Goal: Task Accomplishment & Management: Manage account settings

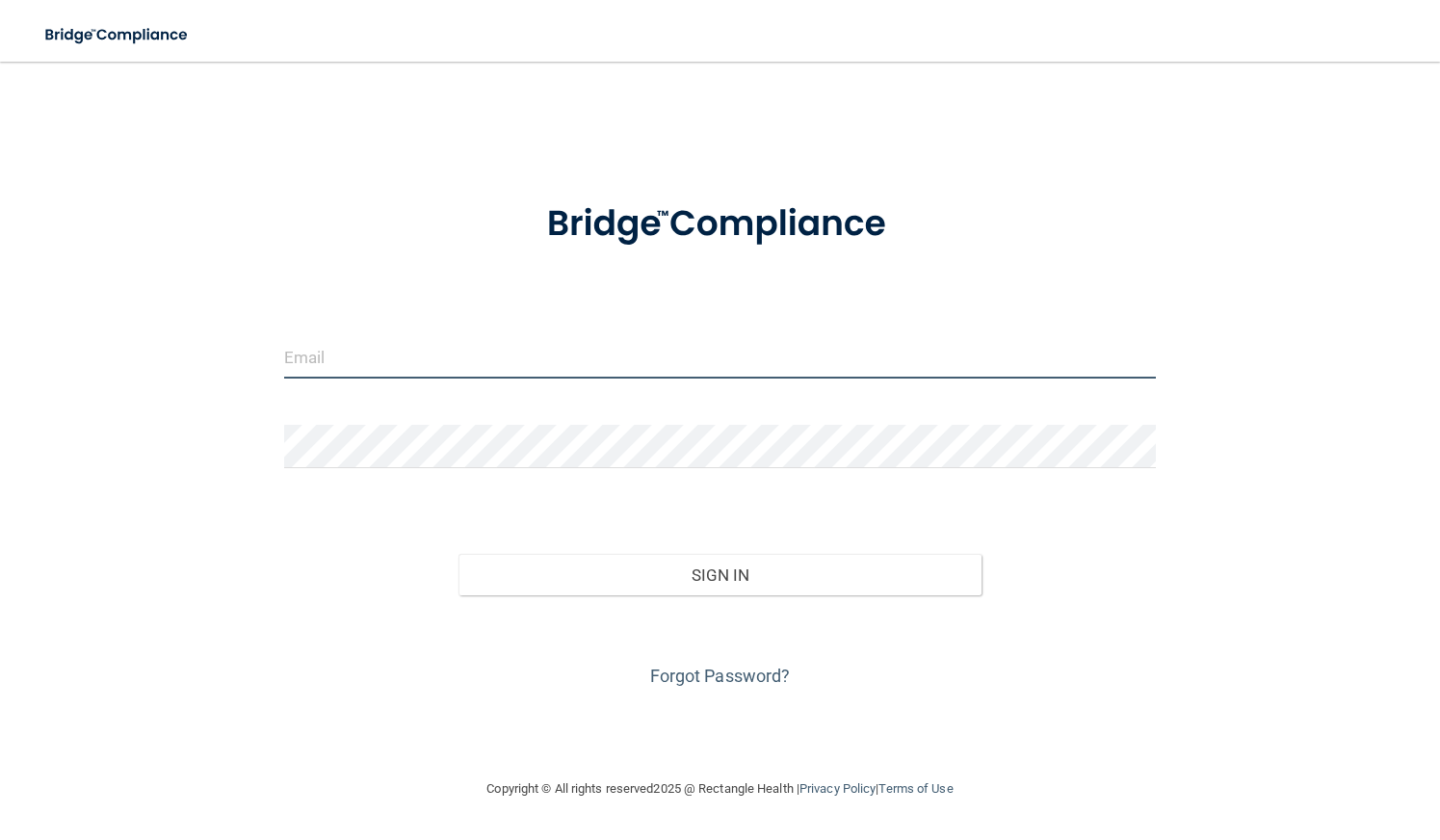
click at [383, 368] on input "email" at bounding box center [720, 356] width 872 height 44
type input "[PERSON_NAME][EMAIL_ADDRESS][DOMAIN_NAME]"
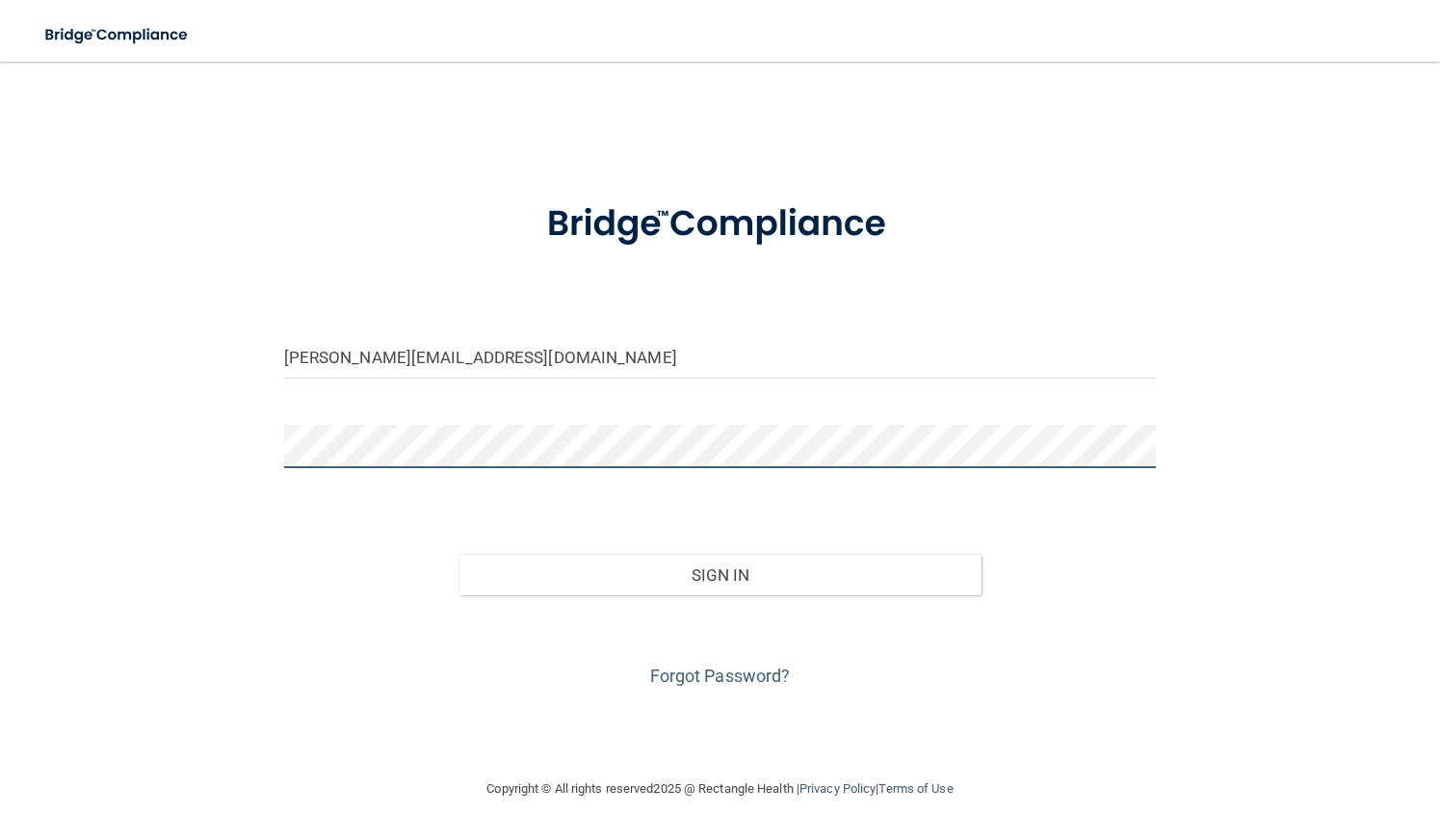
click at [459, 554] on button "Sign In" at bounding box center [720, 575] width 523 height 43
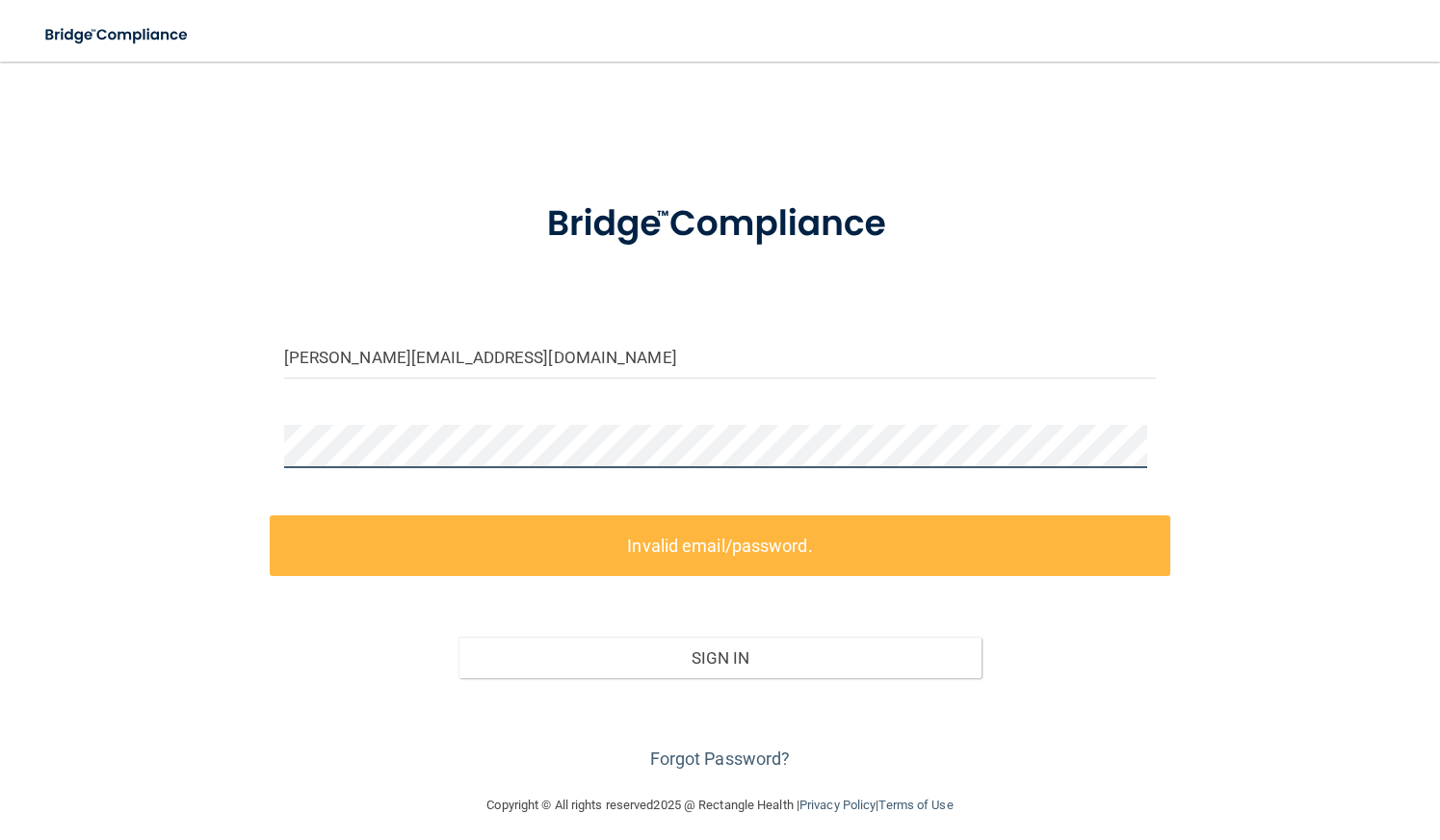
click at [102, 414] on div "[PERSON_NAME][EMAIL_ADDRESS][DOMAIN_NAME] Invalid email/password. You don't hav…" at bounding box center [720, 427] width 1363 height 693
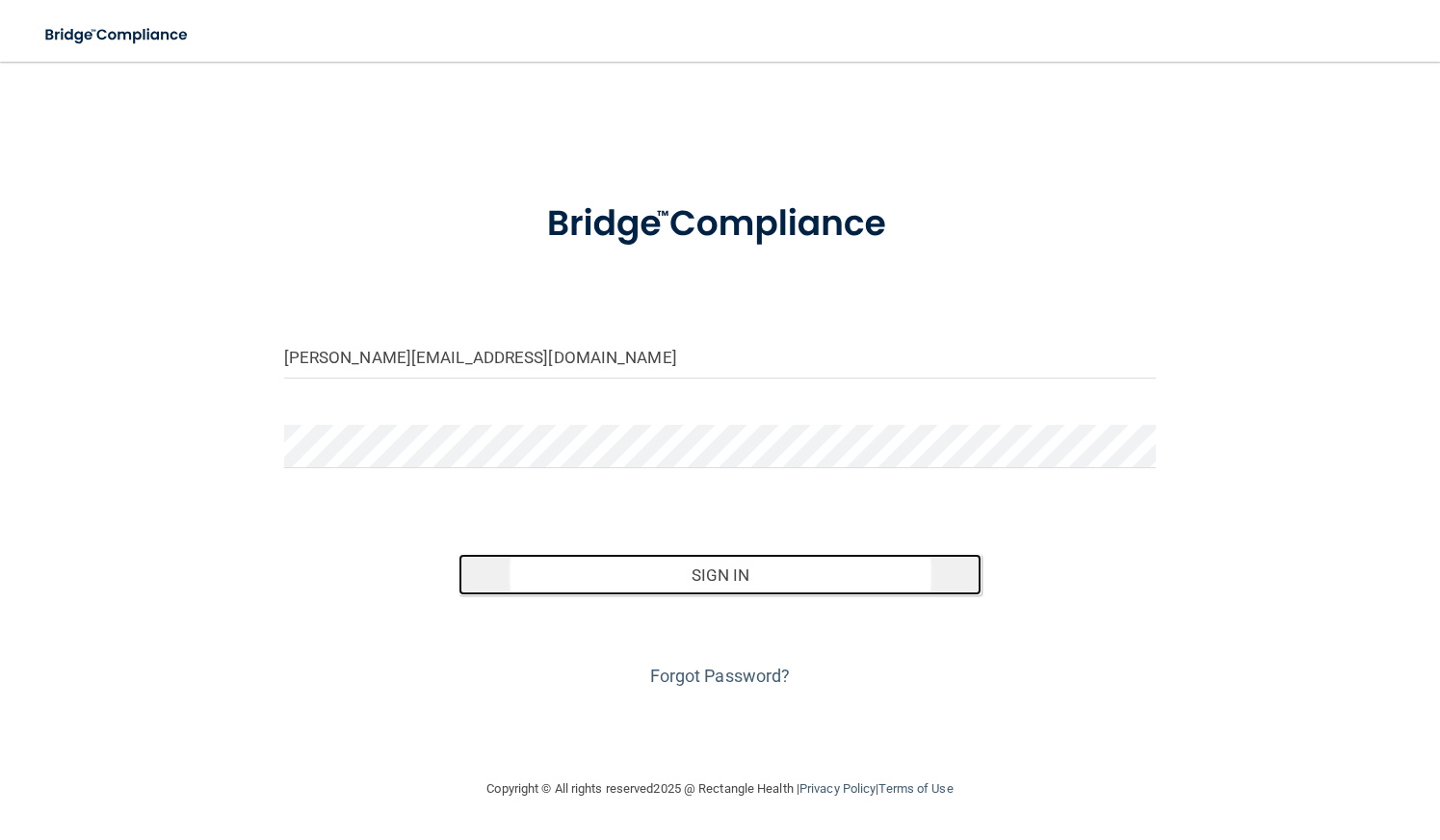
click at [761, 571] on button "Sign In" at bounding box center [720, 575] width 523 height 43
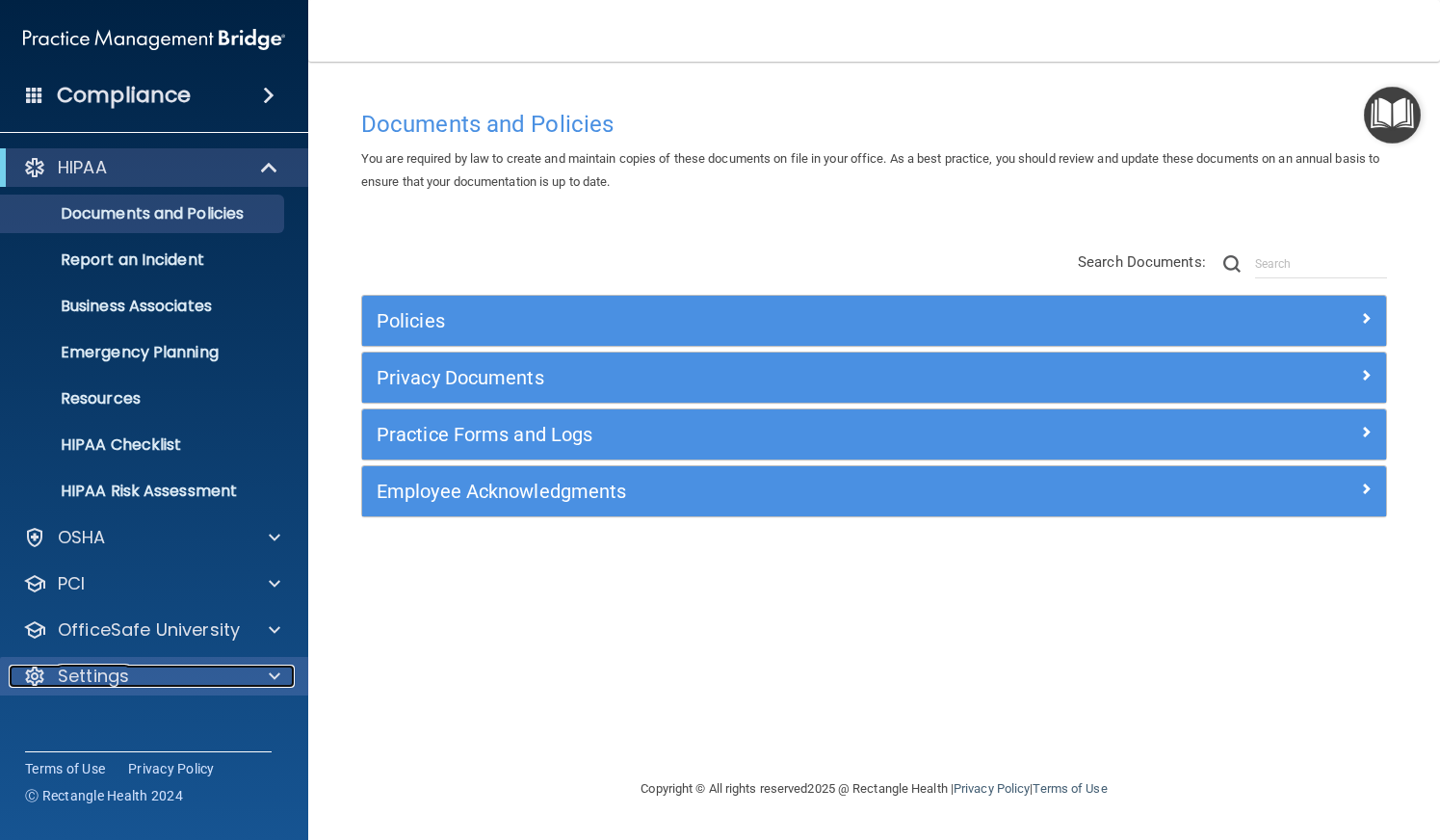
click at [154, 675] on div "Settings" at bounding box center [128, 676] width 239 height 23
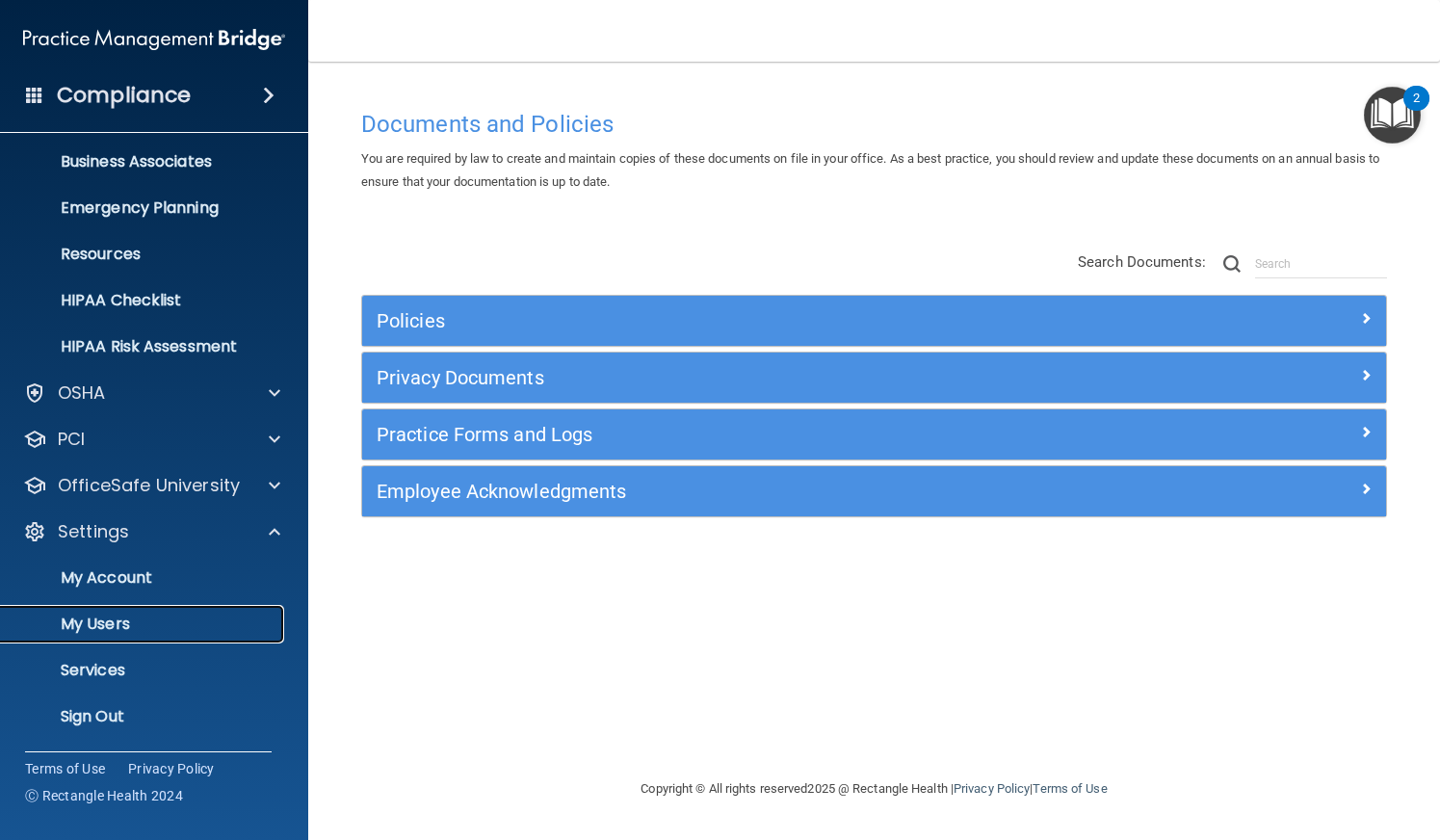
click at [117, 616] on p "My Users" at bounding box center [144, 624] width 263 height 19
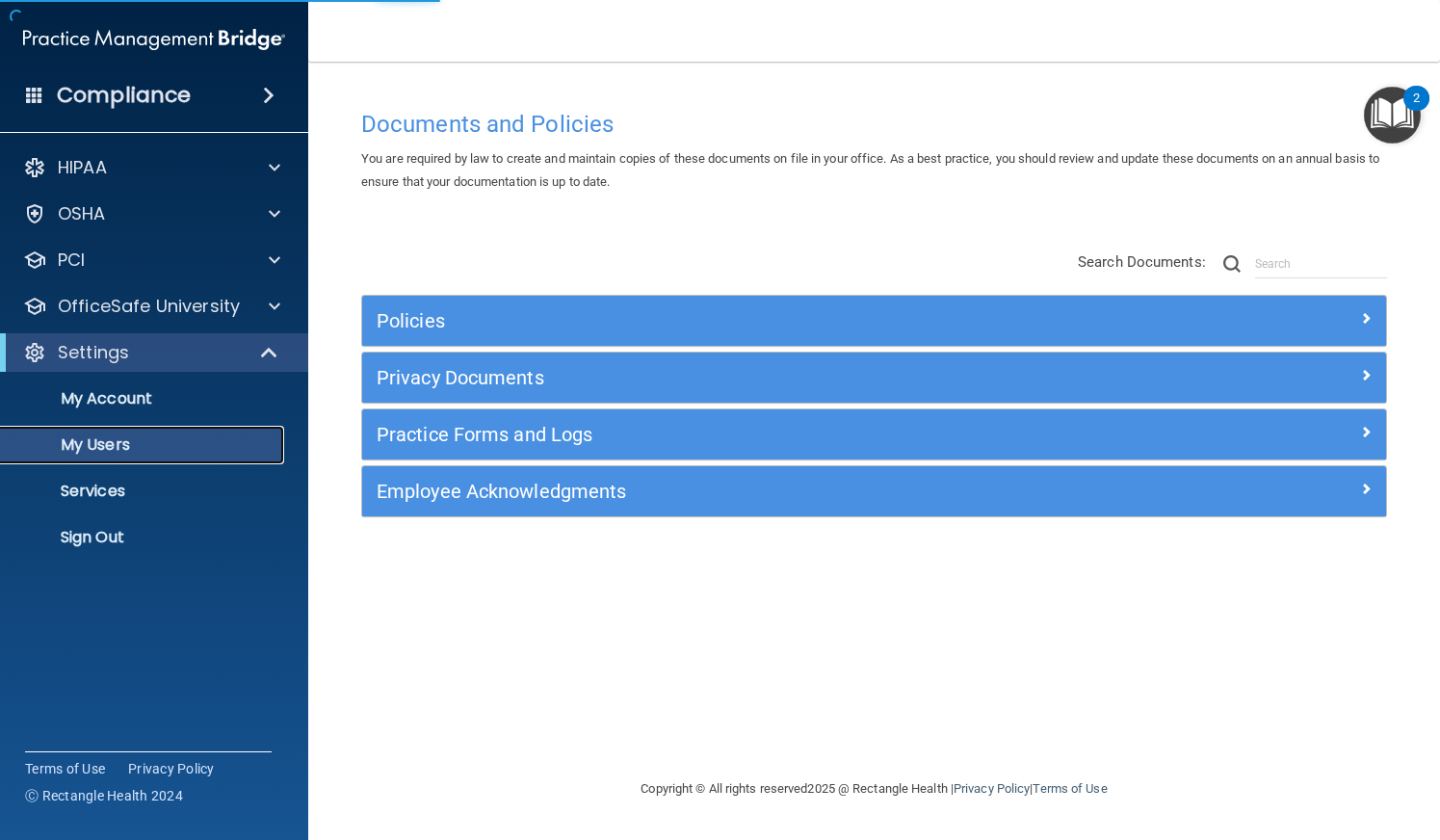
select select "20"
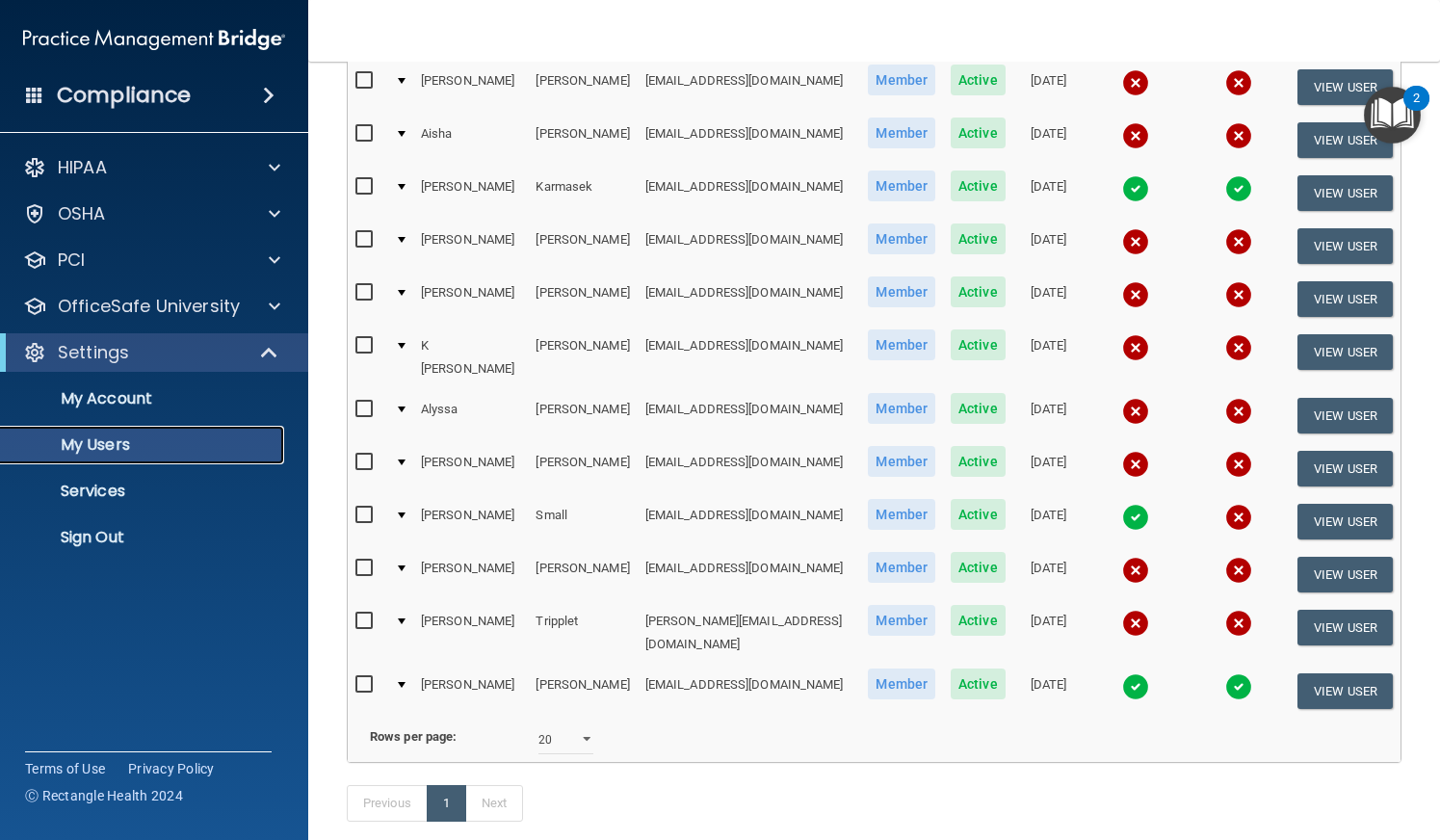
scroll to position [675, 0]
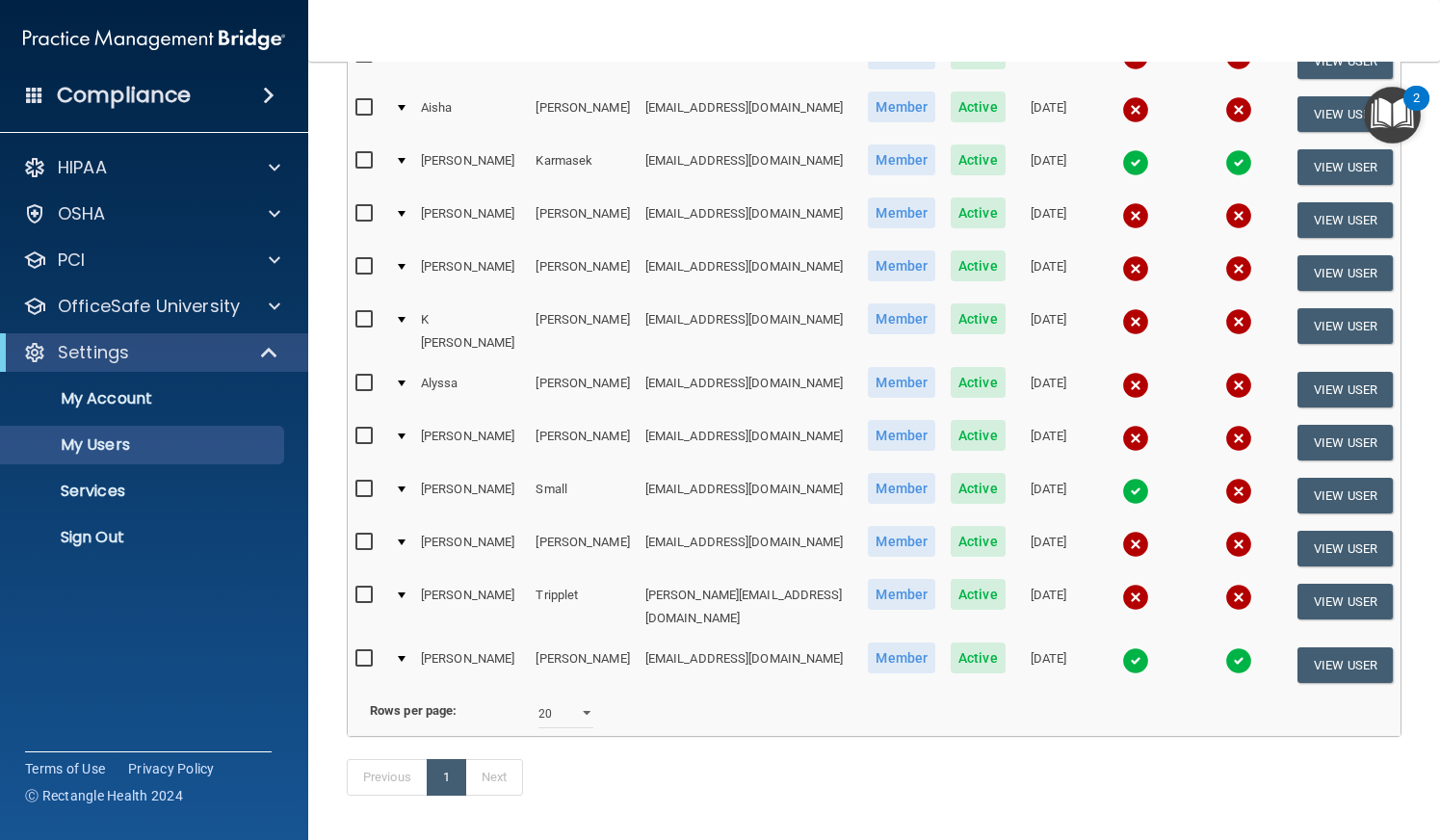
click at [363, 206] on input "checkbox" at bounding box center [366, 214] width 22 height 16
checkbox input "true"
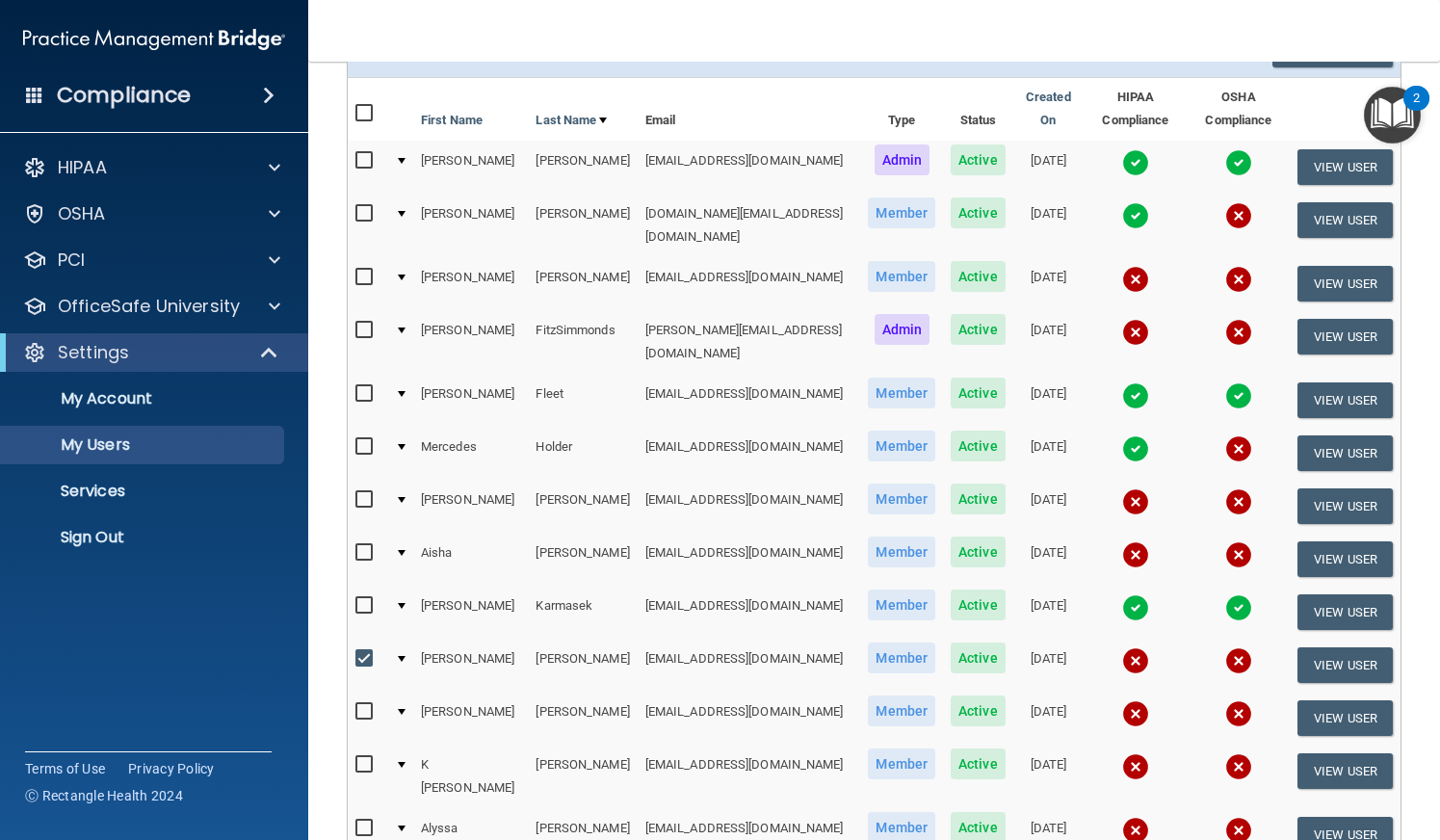
scroll to position [0, 0]
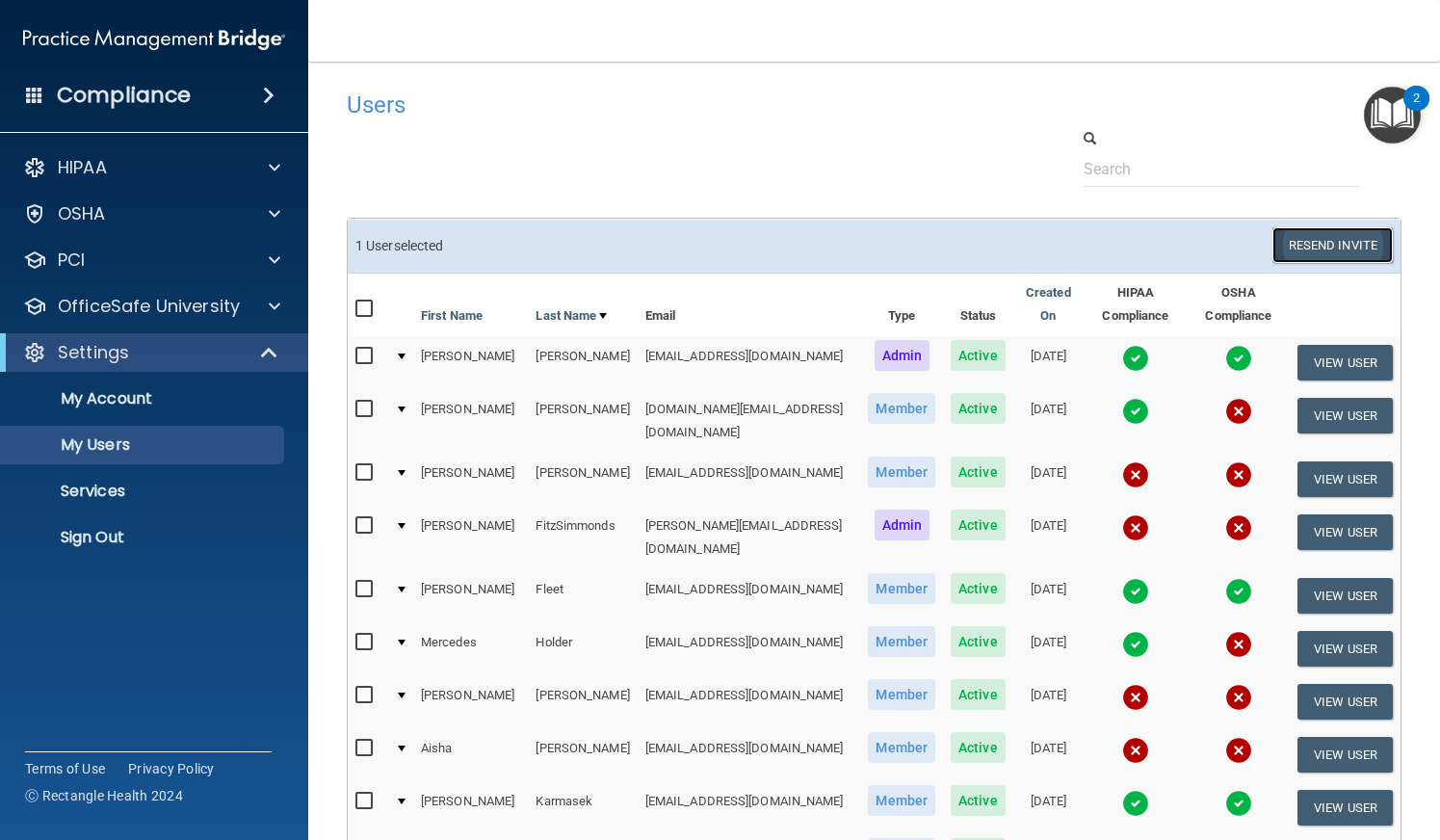
click at [1312, 243] on button "Resend Invite" at bounding box center [1333, 245] width 121 height 36
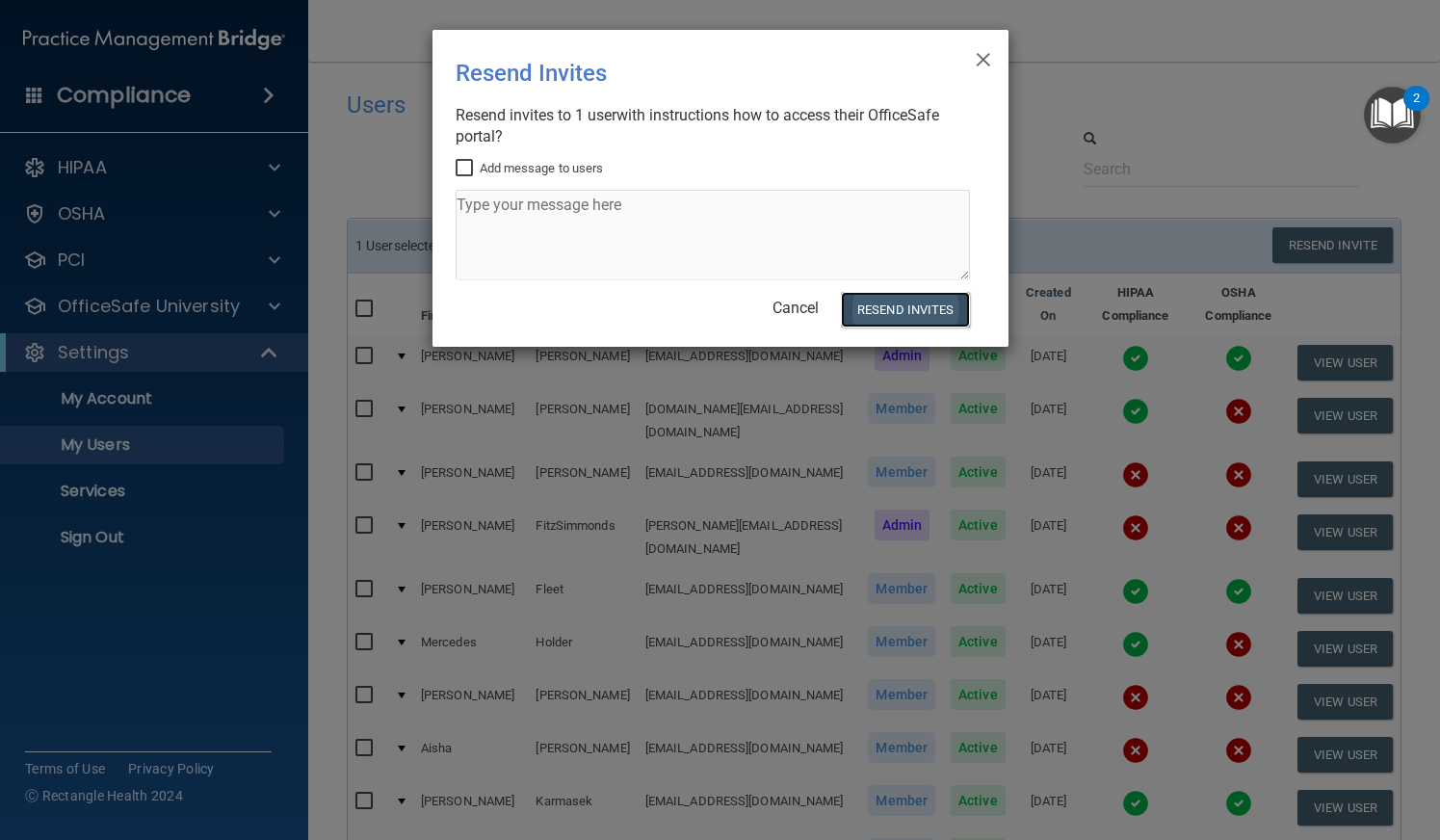
click at [887, 305] on button "Resend Invites" at bounding box center [905, 310] width 129 height 36
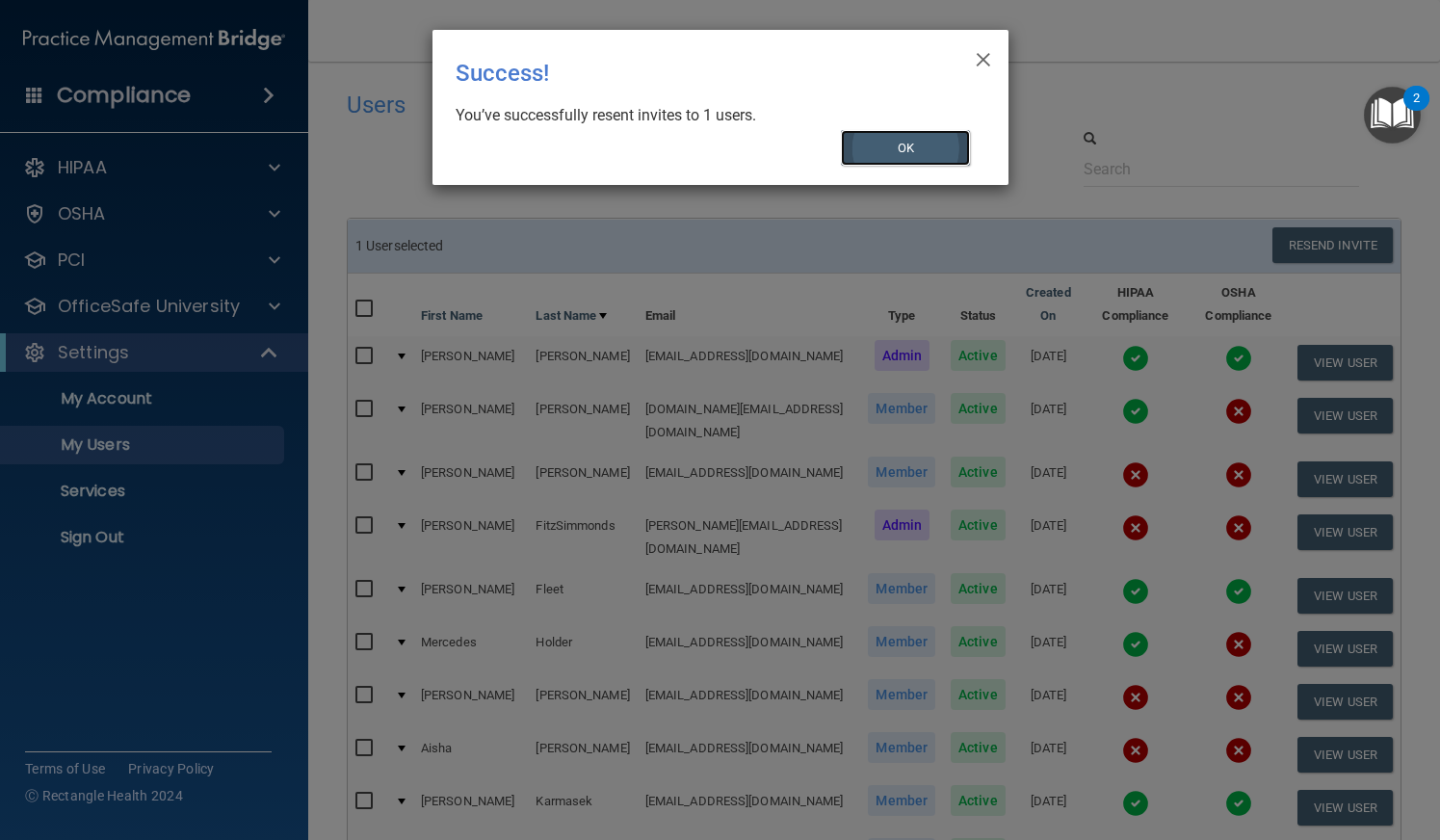
click at [919, 143] on button "OK" at bounding box center [905, 148] width 129 height 36
